Goal: Task Accomplishment & Management: Use online tool/utility

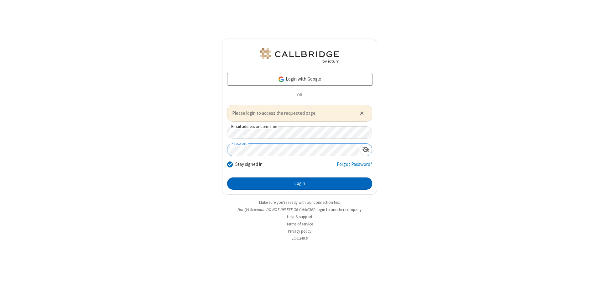
click at [300, 183] on button "Login" at bounding box center [299, 183] width 145 height 13
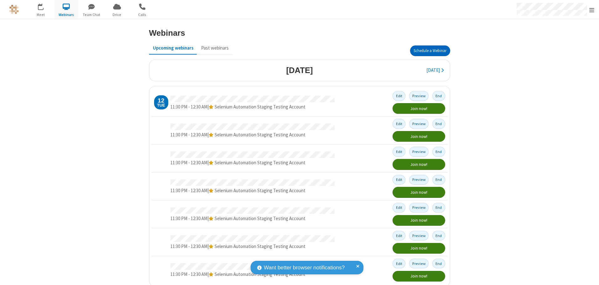
click at [428, 51] on button "Schedule a Webinar" at bounding box center [430, 50] width 40 height 11
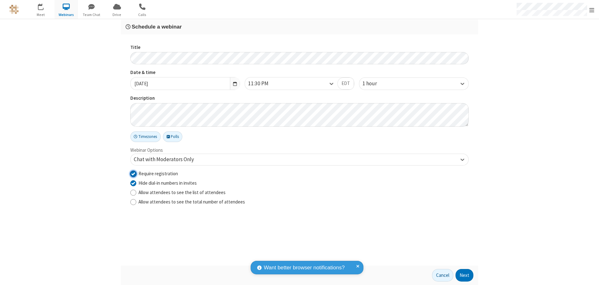
click at [133, 173] on input "Require registration" at bounding box center [133, 173] width 6 height 7
checkbox input "false"
click at [465, 275] on button "Next" at bounding box center [465, 275] width 18 height 13
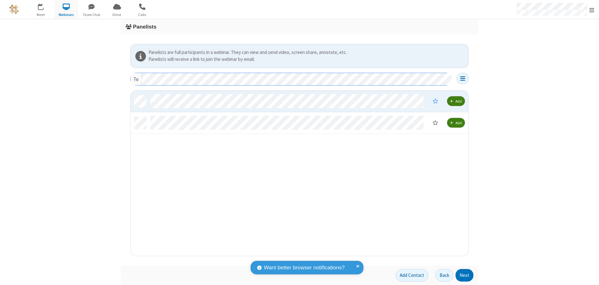
scroll to position [161, 333]
click at [465, 275] on button "Next" at bounding box center [465, 275] width 18 height 13
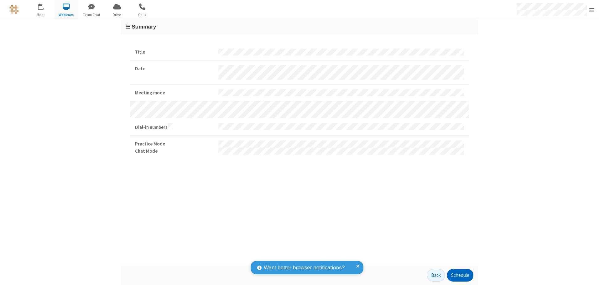
click at [460, 275] on button "Schedule" at bounding box center [460, 275] width 26 height 13
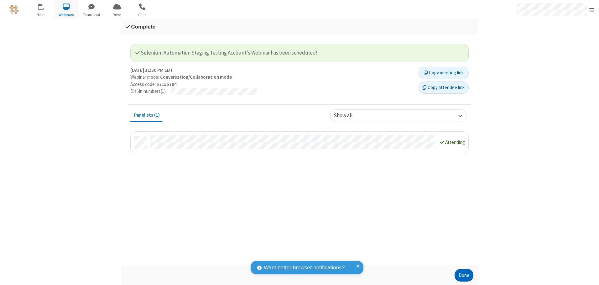
click at [464, 275] on button "Done" at bounding box center [464, 275] width 19 height 13
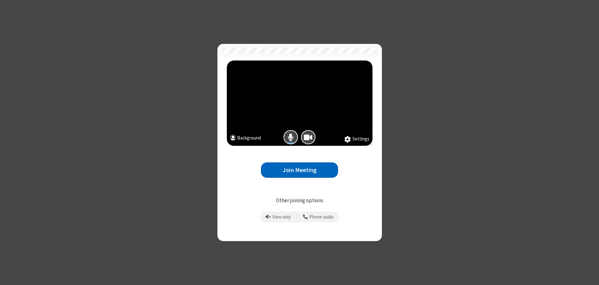
click at [300, 170] on button "Join Meeting" at bounding box center [299, 169] width 77 height 15
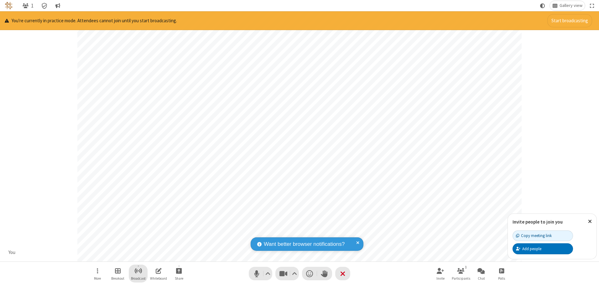
click at [138, 271] on span "Start broadcast" at bounding box center [139, 271] width 8 height 8
